Goal: Task Accomplishment & Management: Complete application form

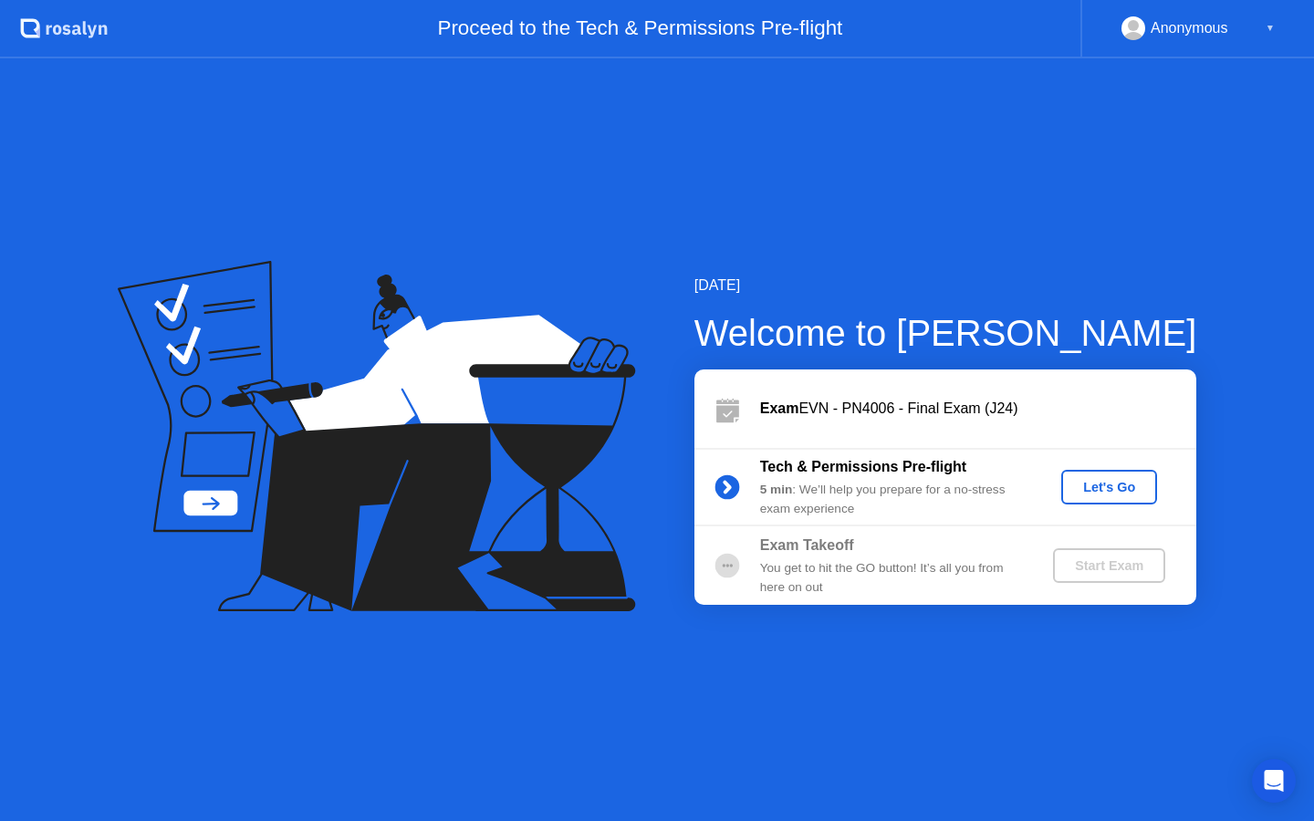
click at [1269, 23] on div "▼" at bounding box center [1269, 28] width 9 height 24
click at [1271, 31] on div "▼" at bounding box center [1269, 28] width 9 height 24
click at [1179, 35] on div "Anonymous" at bounding box center [1189, 28] width 78 height 24
click at [1096, 487] on div "Let's Go" at bounding box center [1108, 487] width 81 height 15
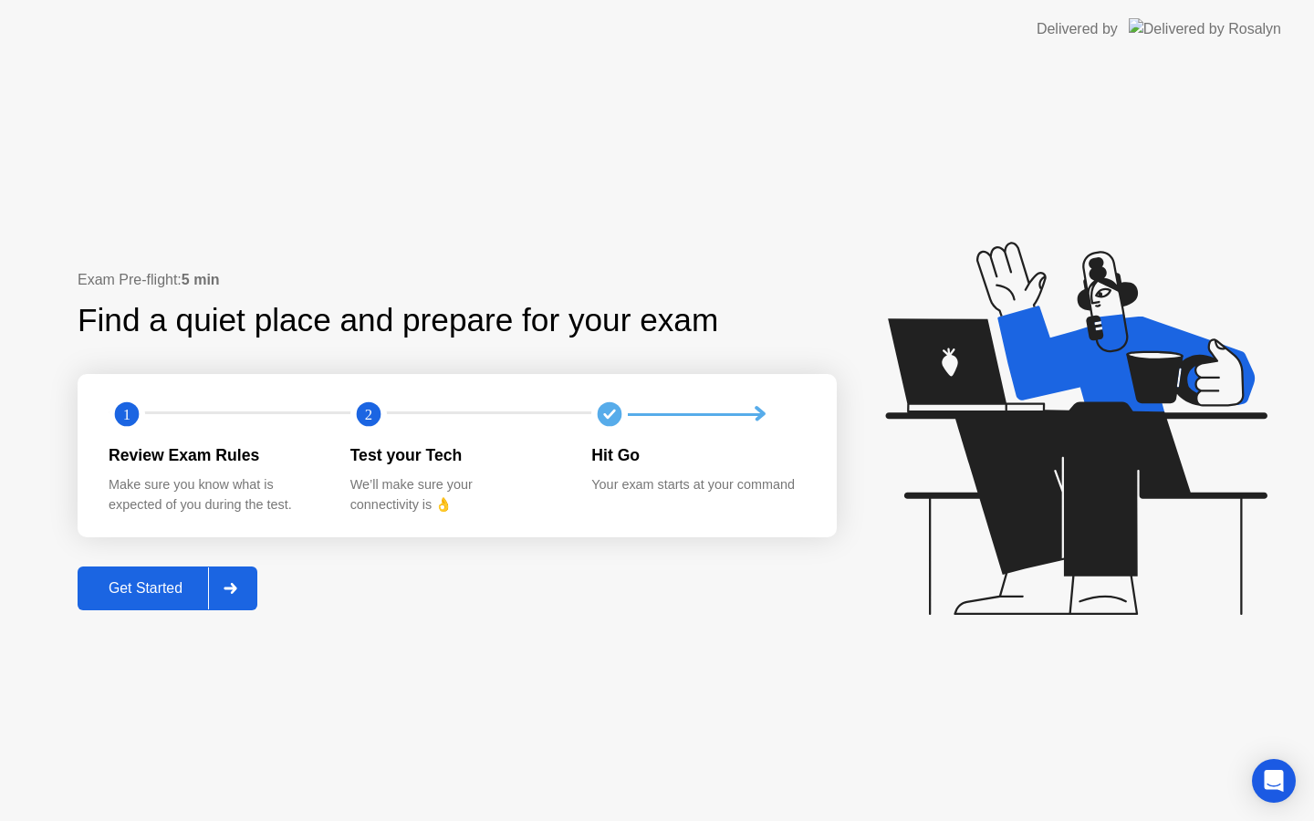
click at [252, 589] on div at bounding box center [230, 588] width 44 height 42
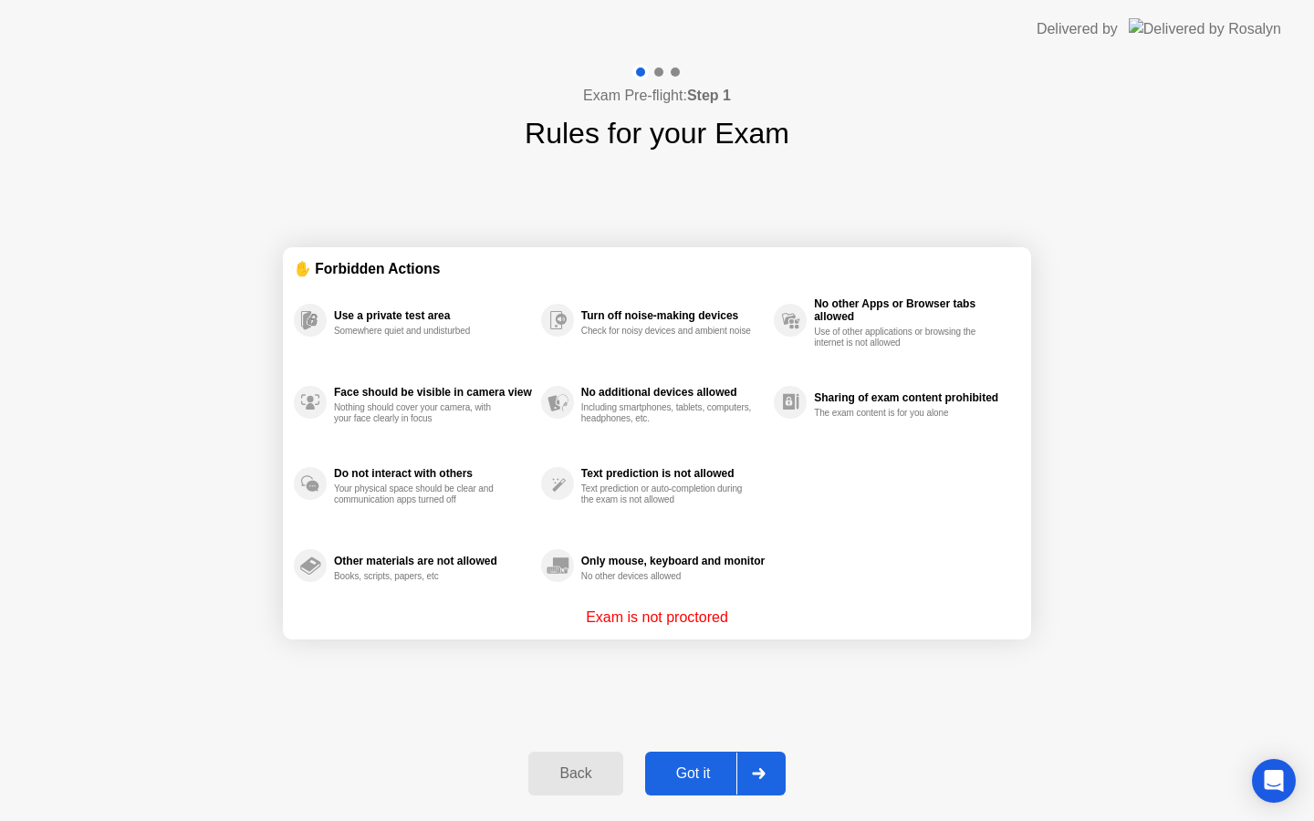
click at [561, 774] on div "Back" at bounding box center [575, 773] width 83 height 16
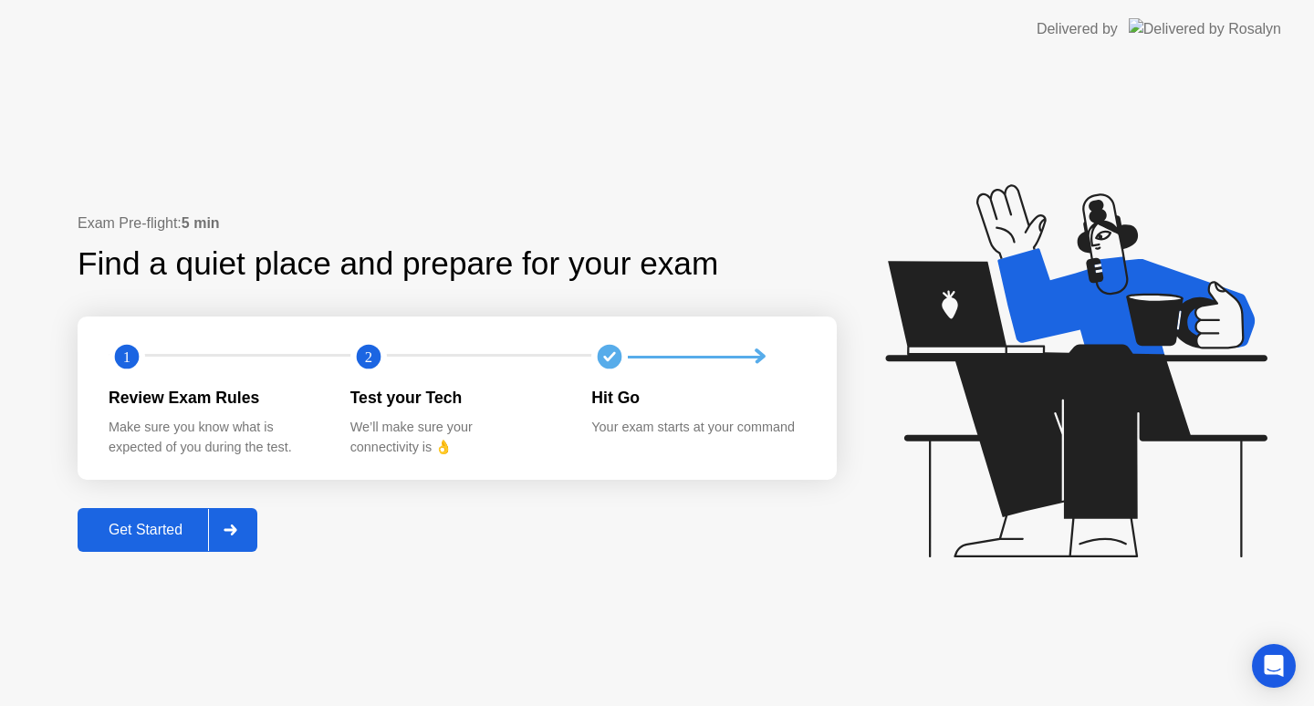
click at [182, 538] on div "Get Started" at bounding box center [145, 530] width 125 height 16
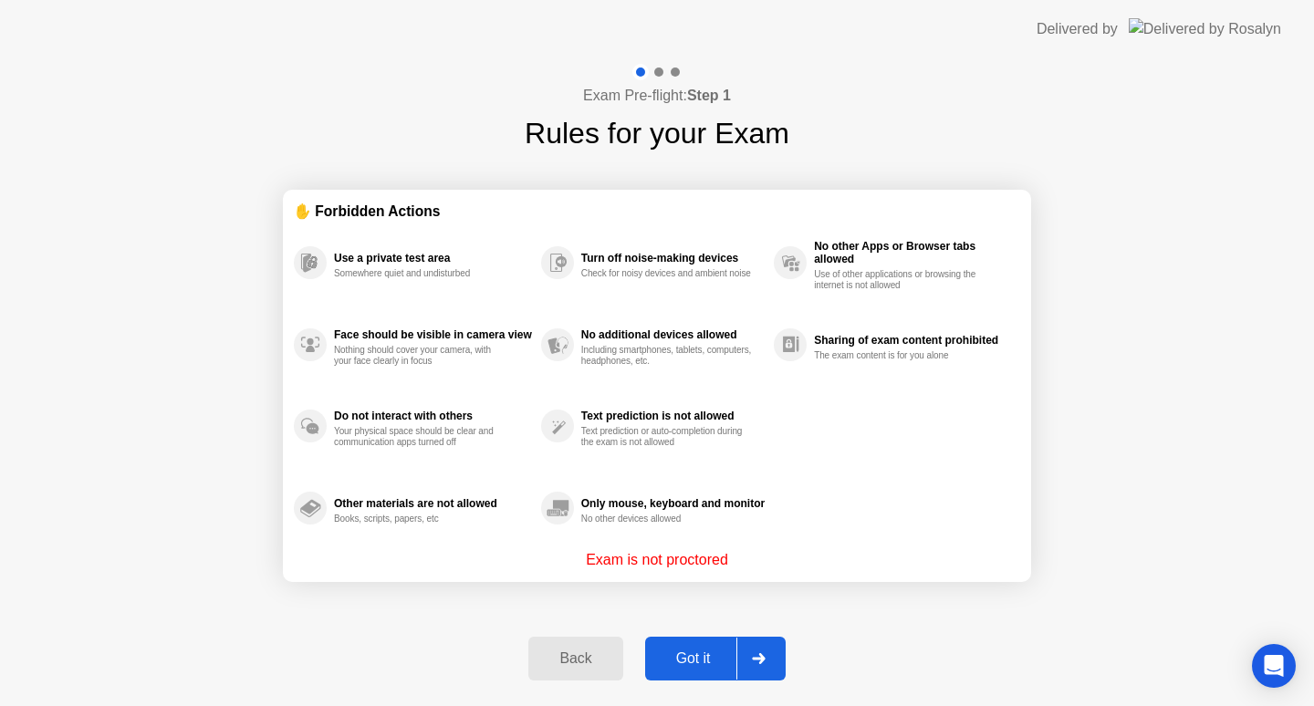
click at [702, 660] on div "Got it" at bounding box center [693, 658] width 86 height 16
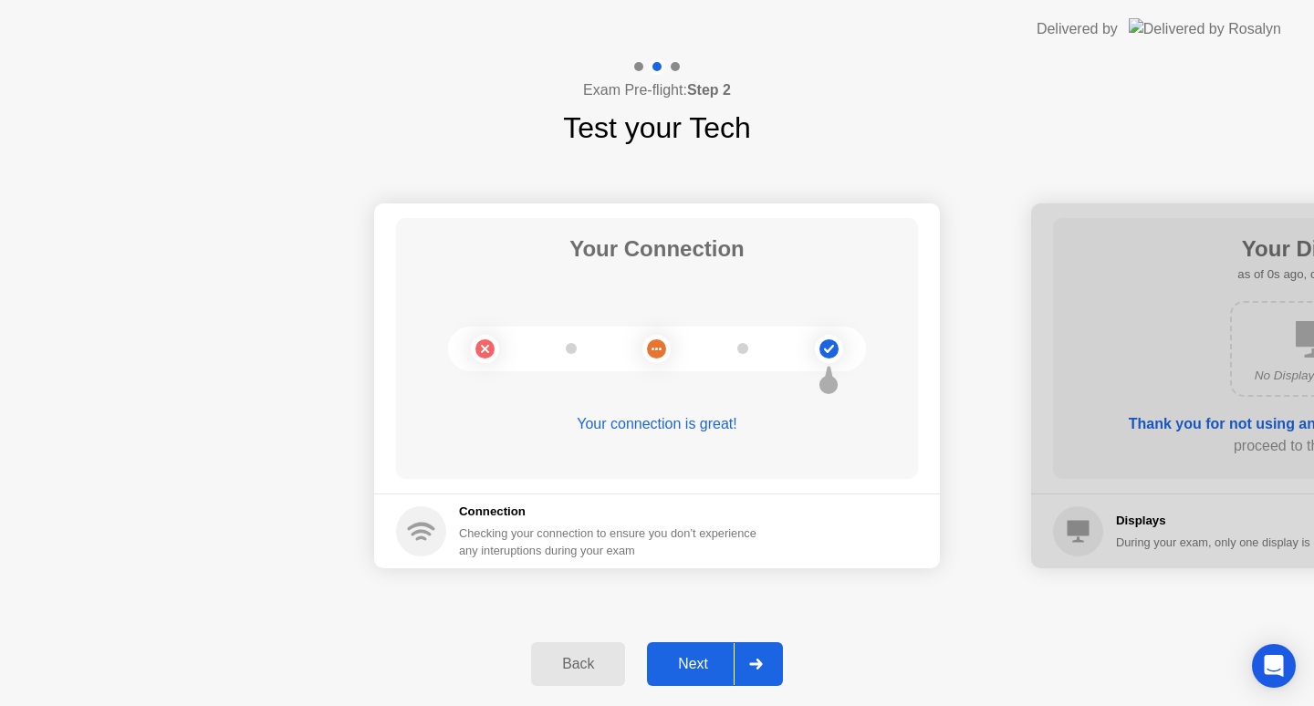
click at [730, 664] on div "Next" at bounding box center [692, 664] width 81 height 16
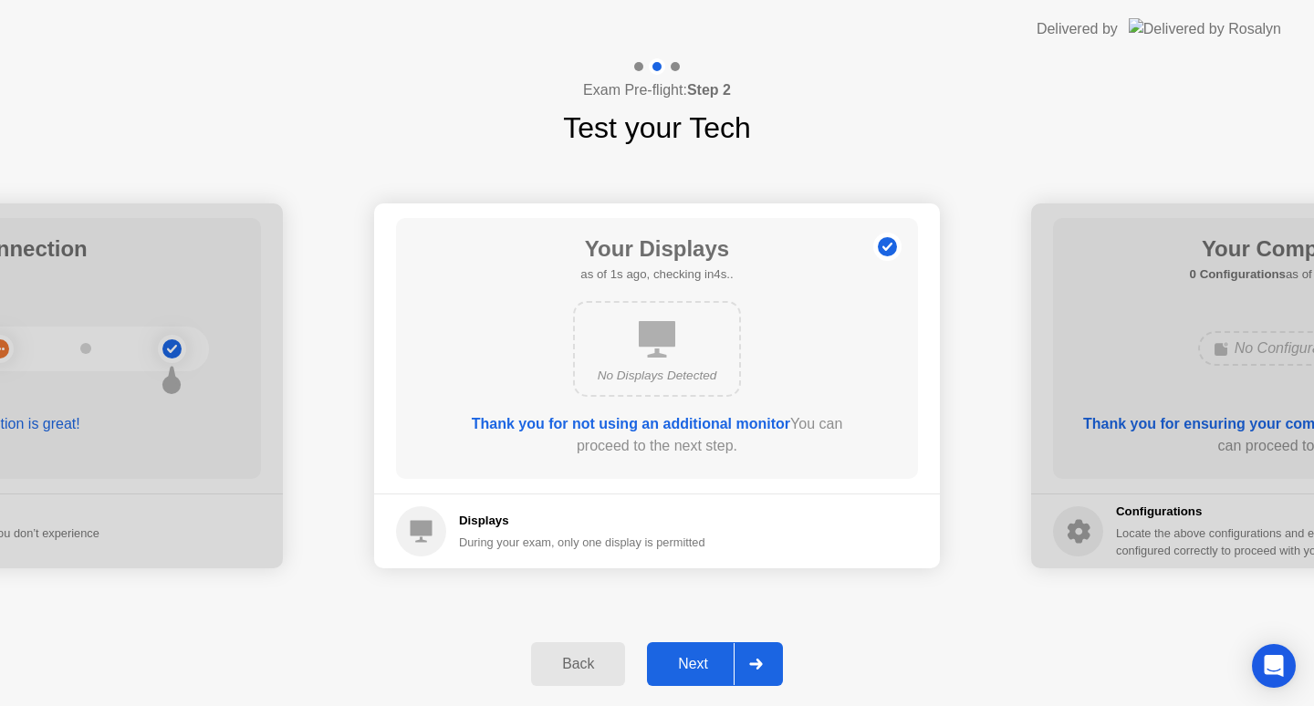
click at [730, 664] on div "Next" at bounding box center [692, 664] width 81 height 16
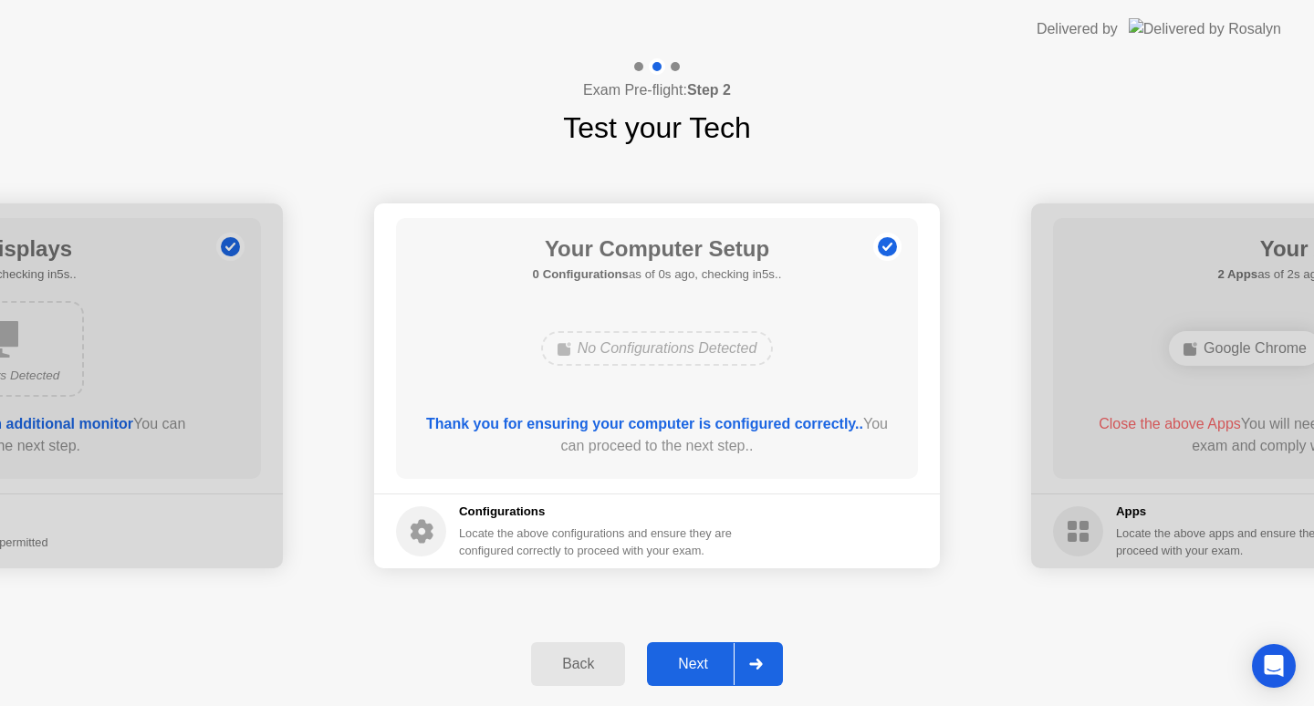
click at [730, 664] on div "Next" at bounding box center [692, 664] width 81 height 16
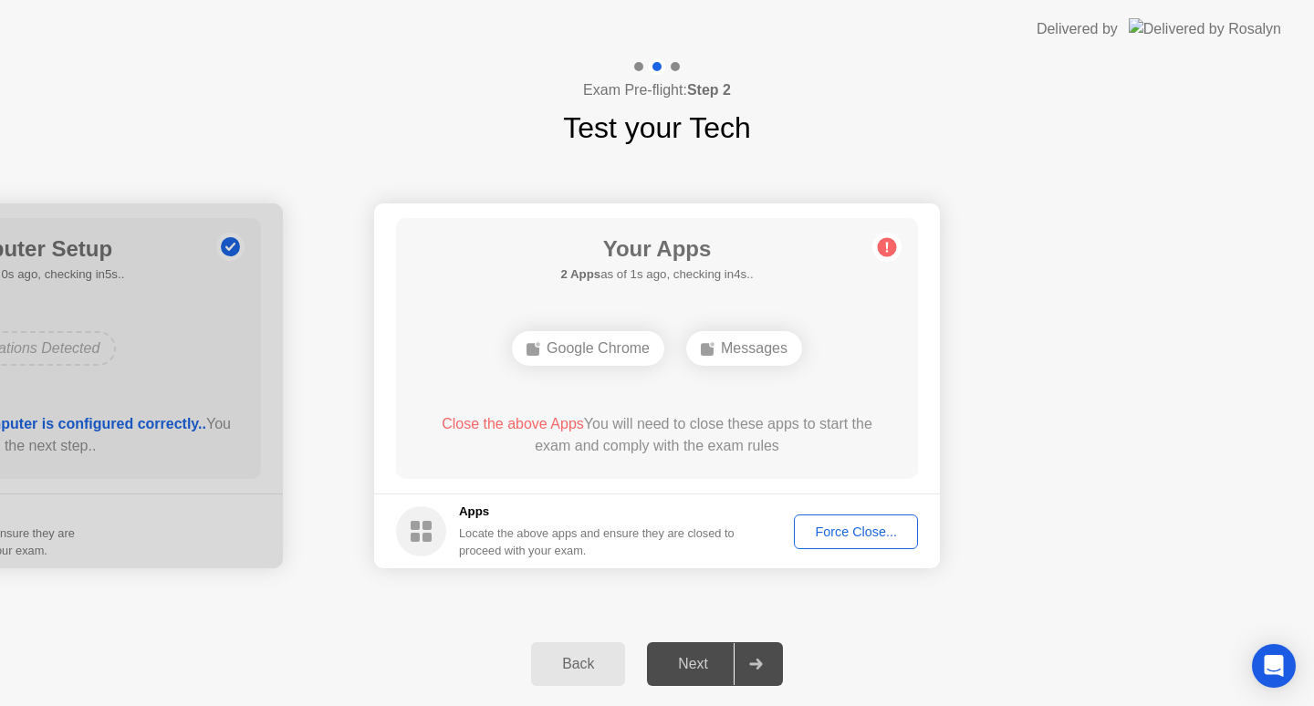
click at [868, 525] on div "Force Close..." at bounding box center [855, 532] width 111 height 15
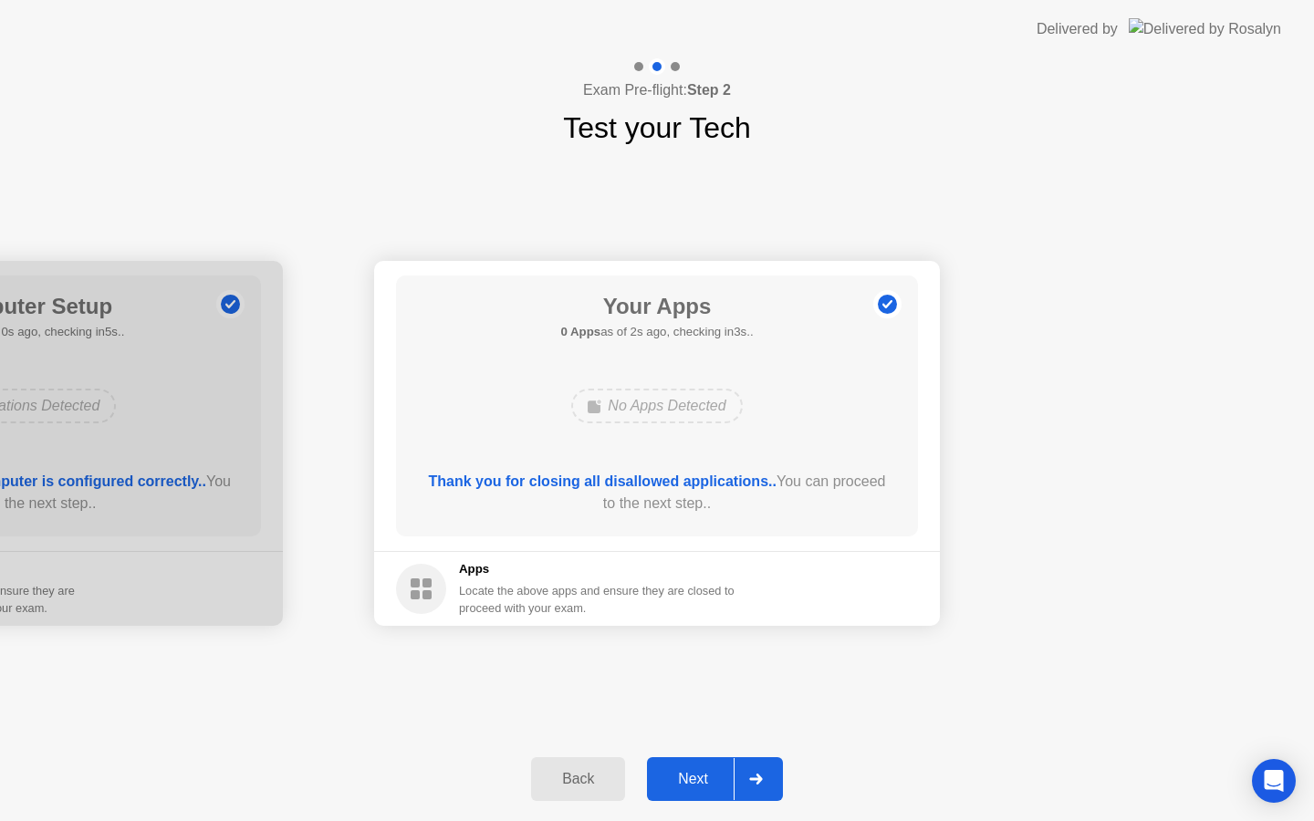
click at [721, 774] on div "Next" at bounding box center [692, 779] width 81 height 16
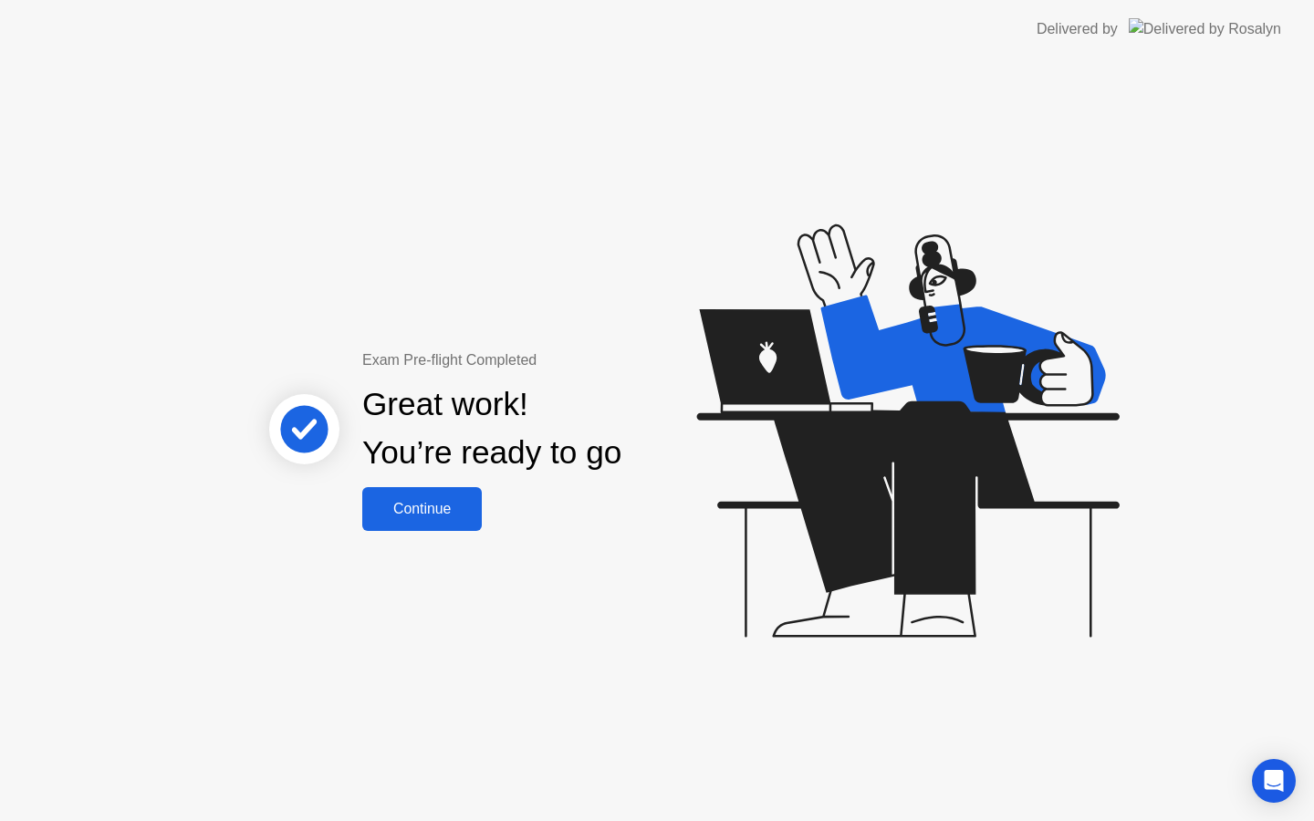
click at [452, 517] on div "Continue" at bounding box center [422, 509] width 109 height 16
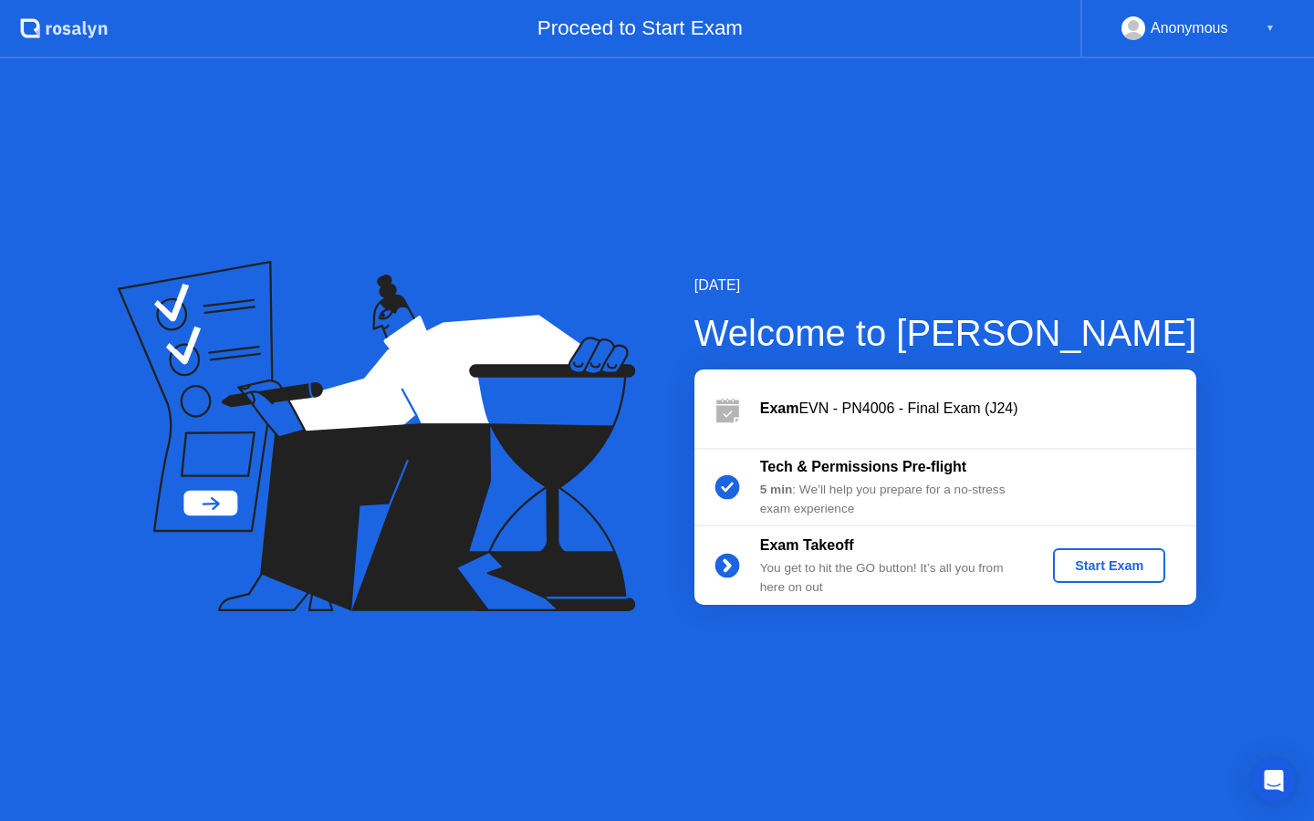
click at [1095, 573] on div "Start Exam" at bounding box center [1109, 565] width 98 height 15
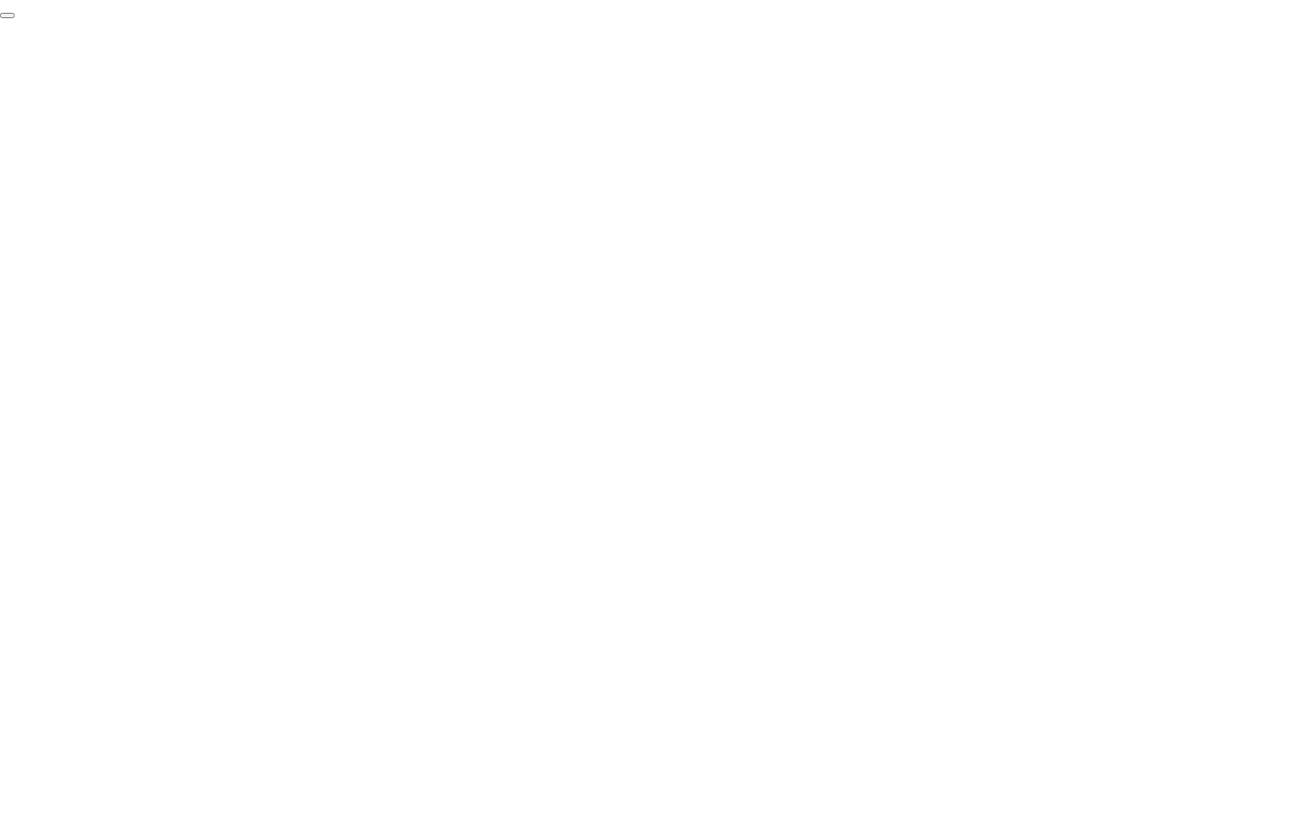
click div "End Proctoring Session"
